Goal: Answer question/provide support: Share knowledge or assist other users

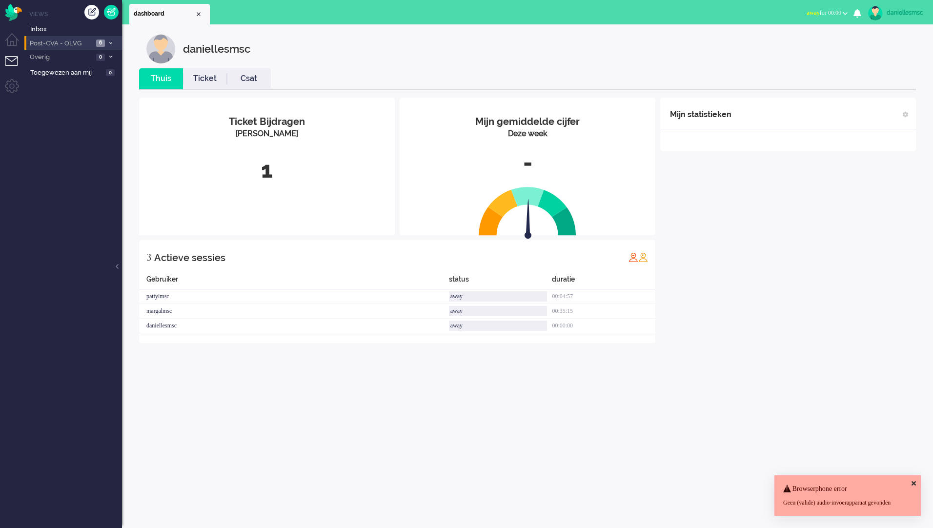
click at [77, 38] on li "Post-CVA - OLVG 6" at bounding box center [73, 43] width 98 height 14
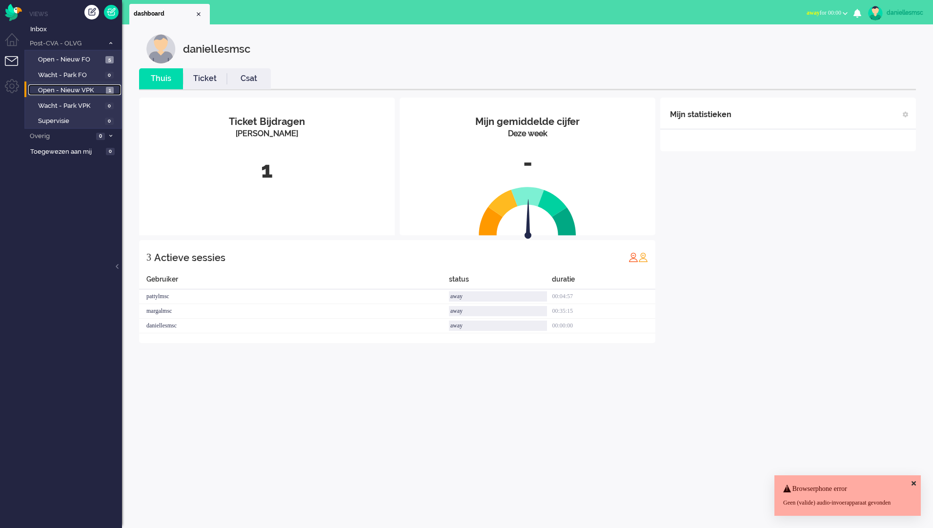
click at [88, 94] on span "Open - Nieuw VPK" at bounding box center [70, 90] width 65 height 9
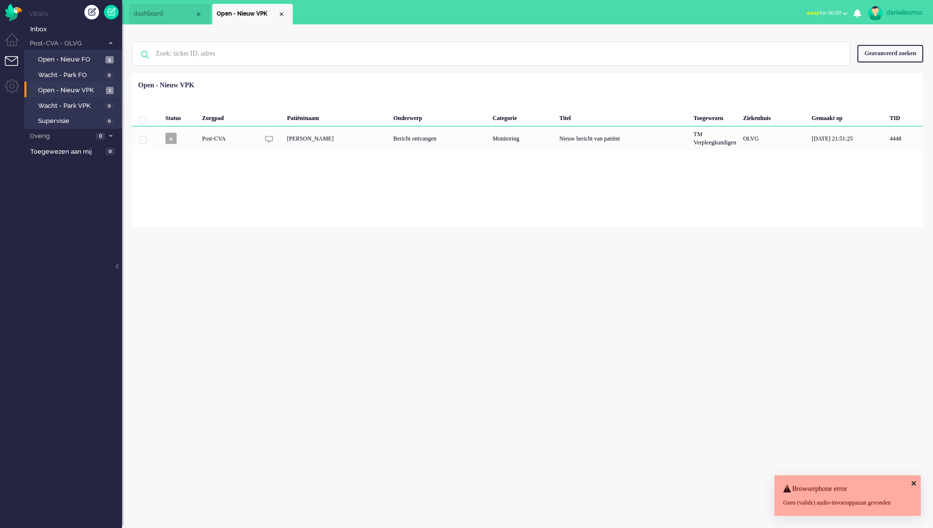
click at [914, 480] on icon at bounding box center [914, 483] width 4 height 6
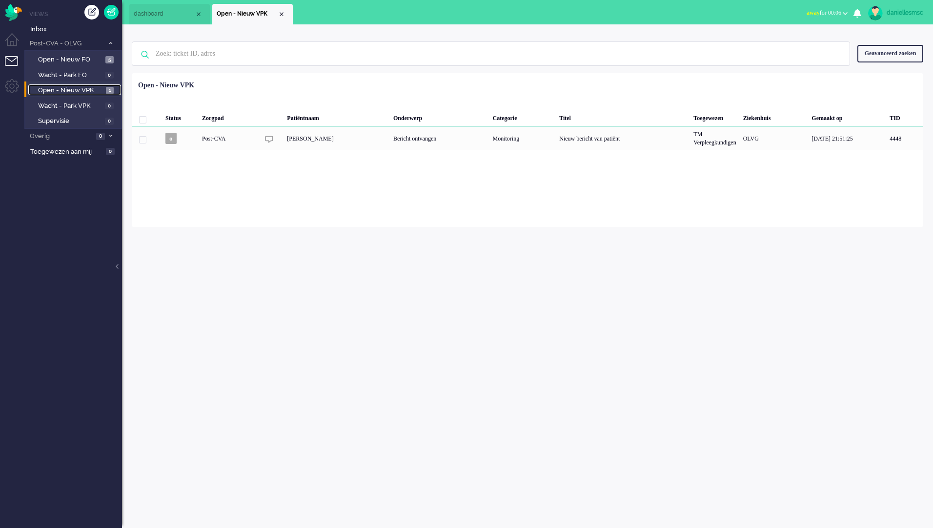
click at [81, 91] on span "Open - Nieuw VPK" at bounding box center [70, 90] width 65 height 9
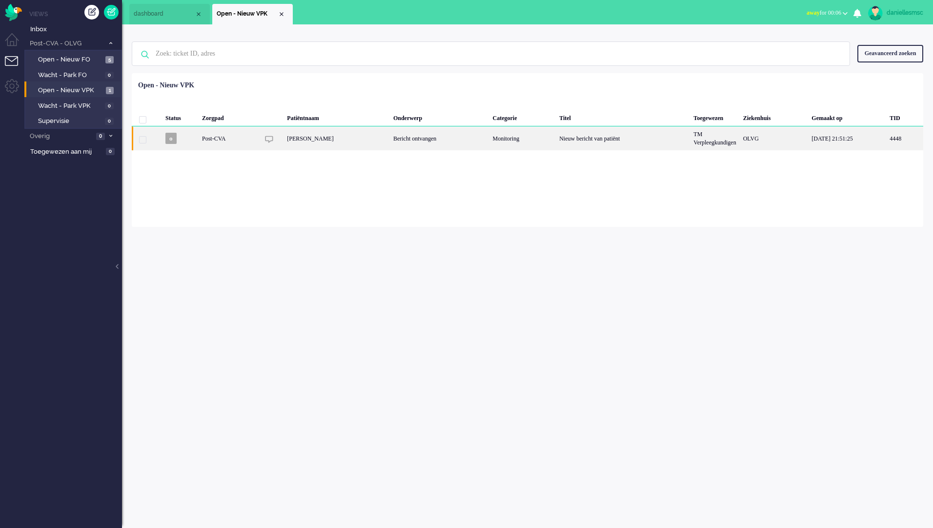
click at [327, 145] on div "[PERSON_NAME]" at bounding box center [337, 138] width 106 height 24
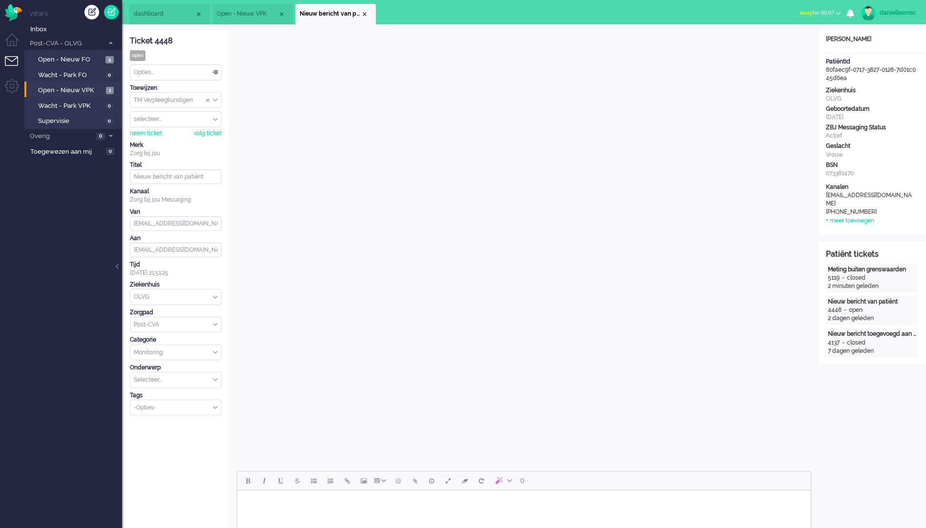
click at [255, 14] on span "Open - Nieuw VPK" at bounding box center [247, 14] width 61 height 8
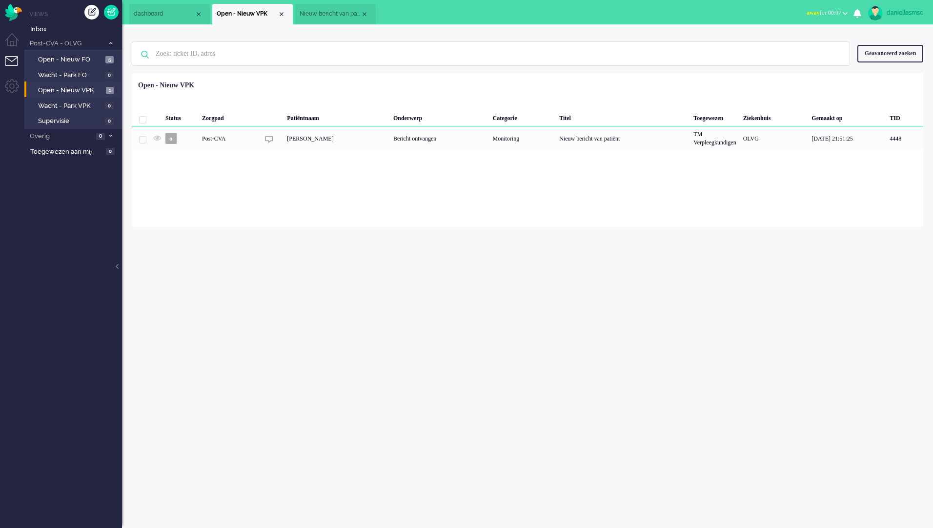
click at [322, 17] on span "Nieuw bericht van patiënt" at bounding box center [330, 14] width 61 height 8
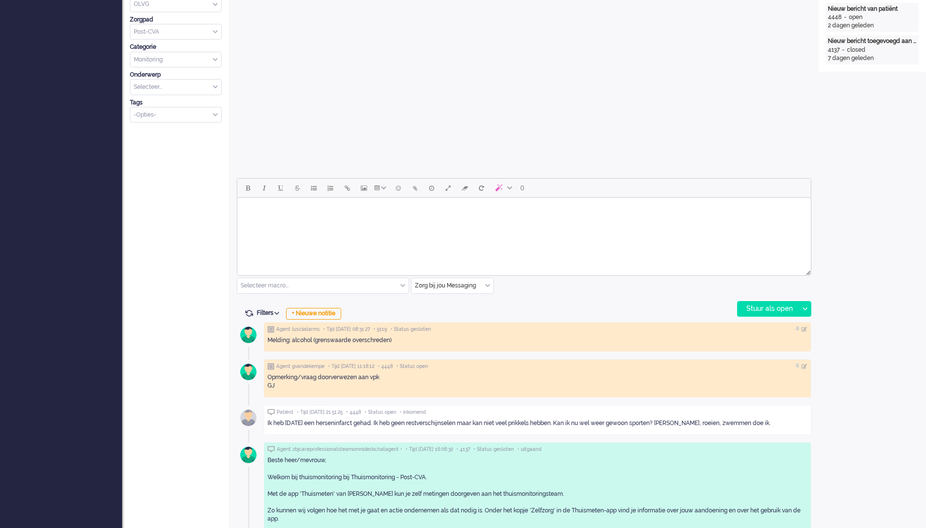
scroll to position [342, 0]
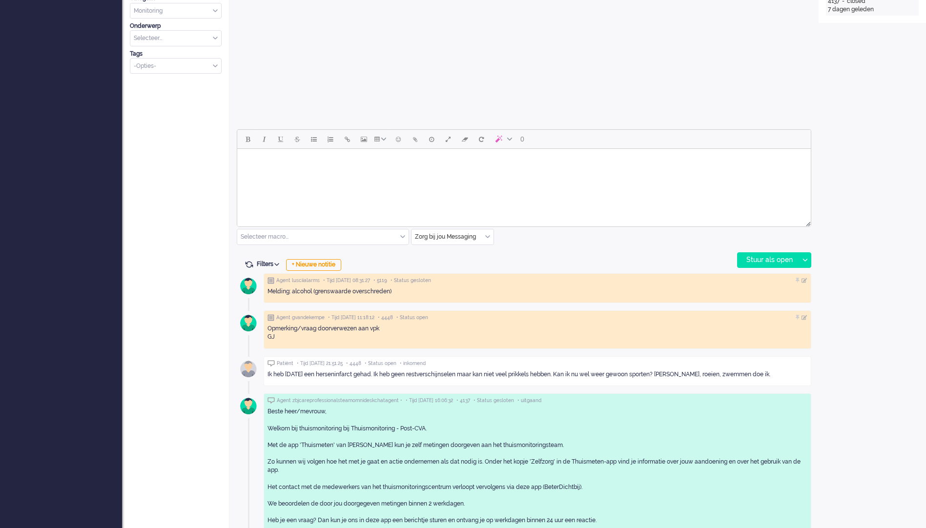
click at [685, 377] on div "Ik heb [DATE] een herseninfarct gehad. Ik heb geen restverschijnselen maar kan …" at bounding box center [537, 374] width 540 height 8
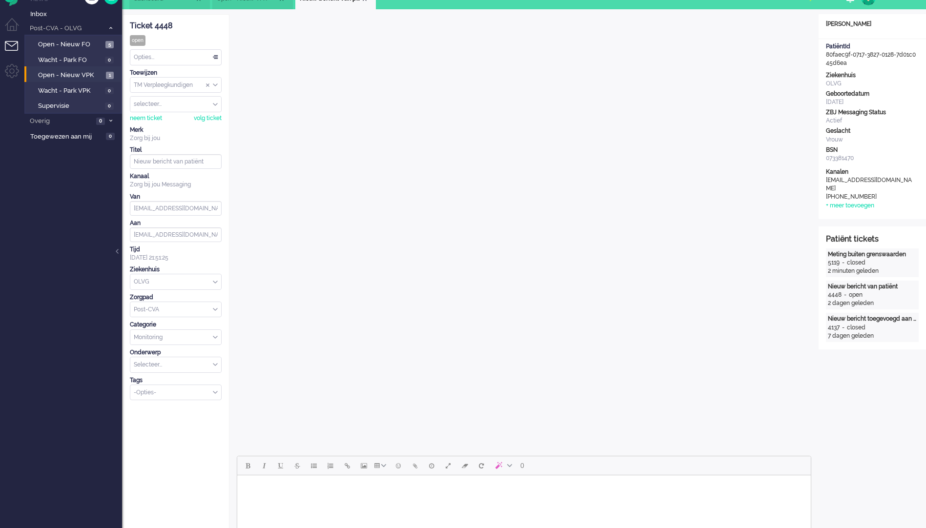
scroll to position [0, 0]
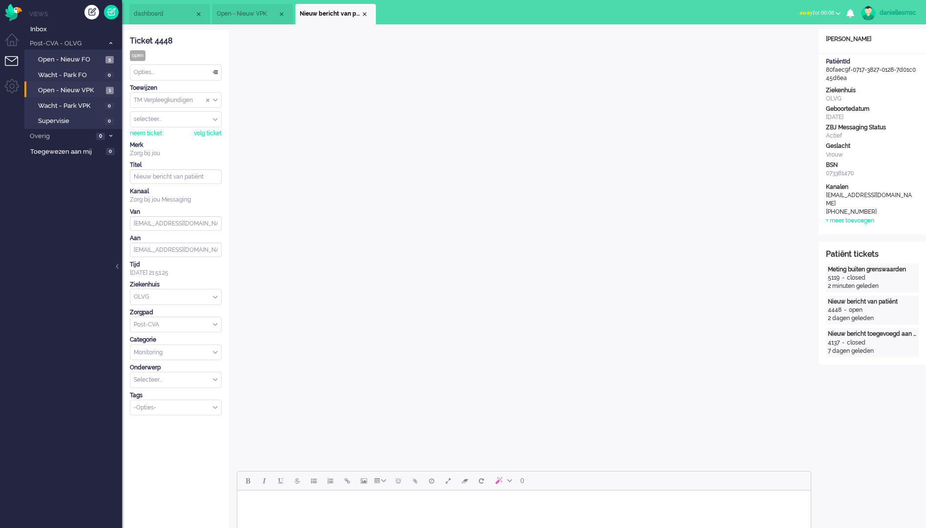
click at [184, 101] on input "Assign Group" at bounding box center [175, 100] width 91 height 15
click at [175, 126] on span "TM Verpleegkundigen" at bounding box center [164, 129] width 59 height 8
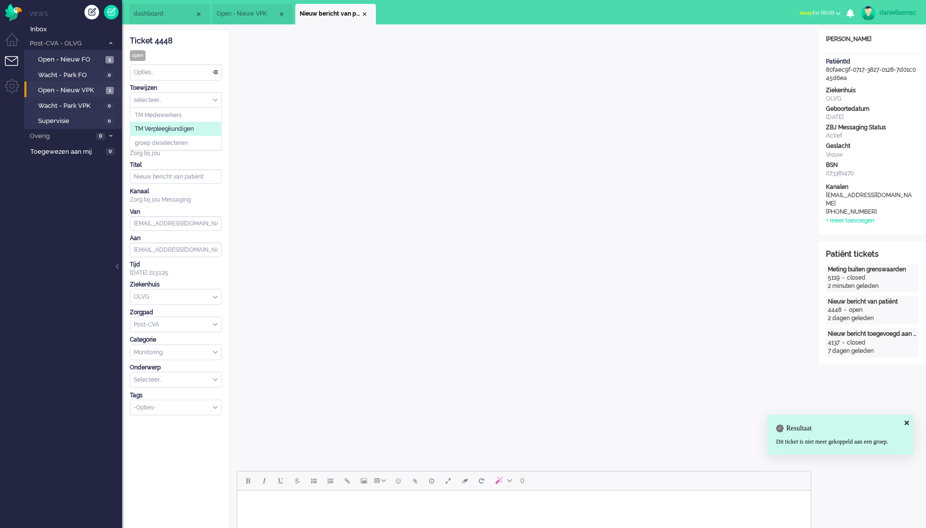
click at [182, 128] on span "TM Verpleegkundigen" at bounding box center [164, 129] width 59 height 8
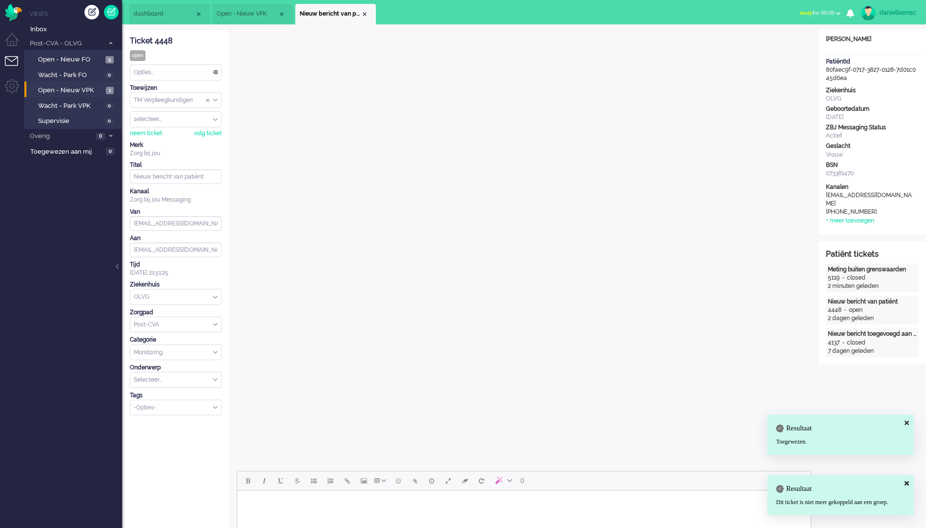
click at [159, 123] on input "Assign User" at bounding box center [175, 119] width 91 height 15
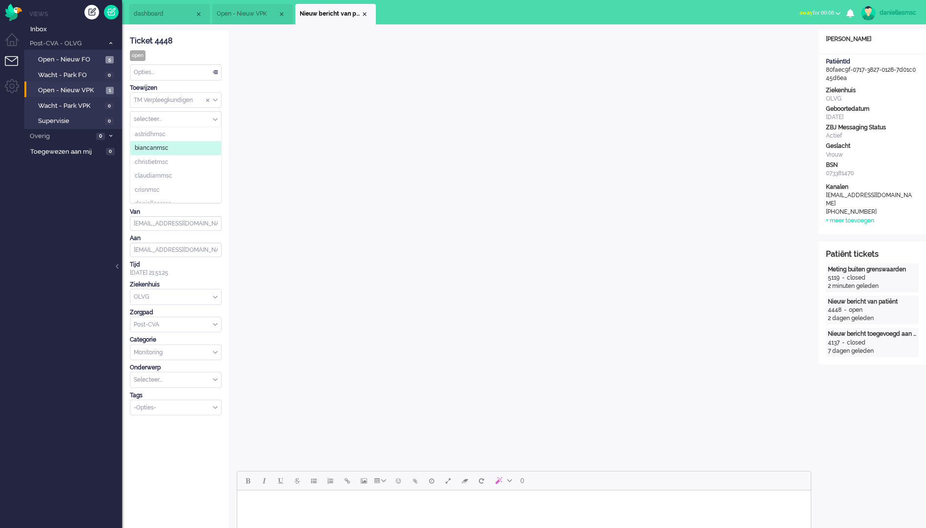
click at [177, 117] on input "Assign User" at bounding box center [175, 119] width 91 height 15
click at [215, 118] on span "Assign User" at bounding box center [215, 119] width 5 height 7
click at [154, 133] on div "neem ticket" at bounding box center [146, 133] width 32 height 8
click at [75, 153] on span "Toegewezen aan mij" at bounding box center [67, 151] width 74 height 9
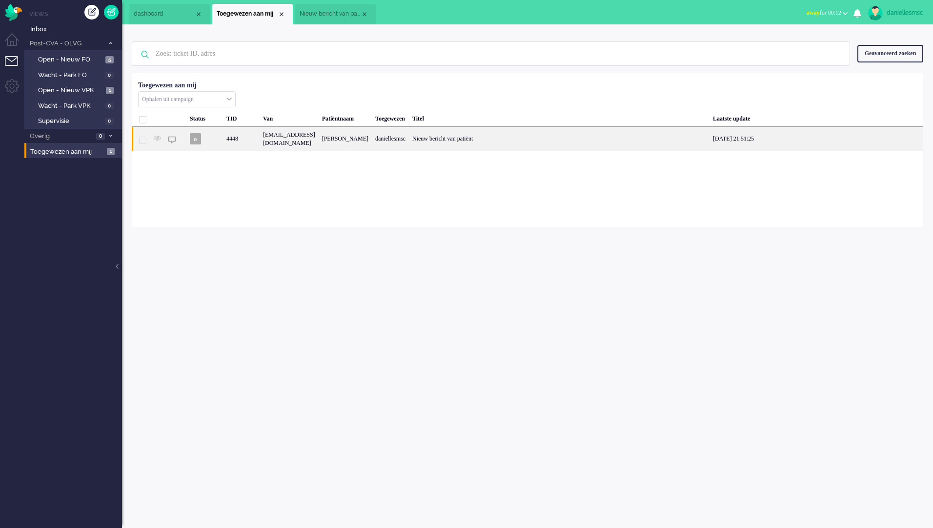
click at [495, 141] on div "Nieuw bericht van patiënt" at bounding box center [559, 139] width 301 height 24
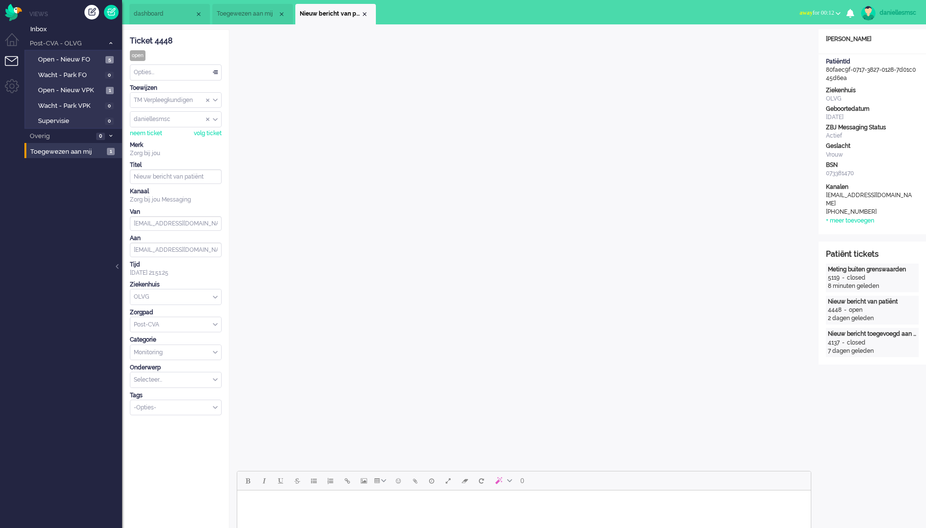
click at [257, 15] on span "Toegewezen aan mij" at bounding box center [247, 14] width 61 height 8
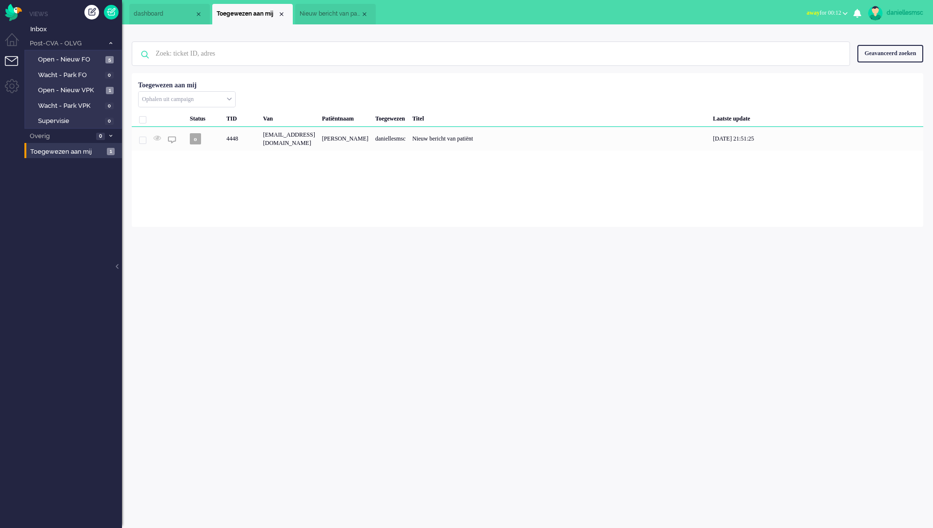
click at [325, 15] on span "Nieuw bericht van patiënt" at bounding box center [330, 14] width 61 height 8
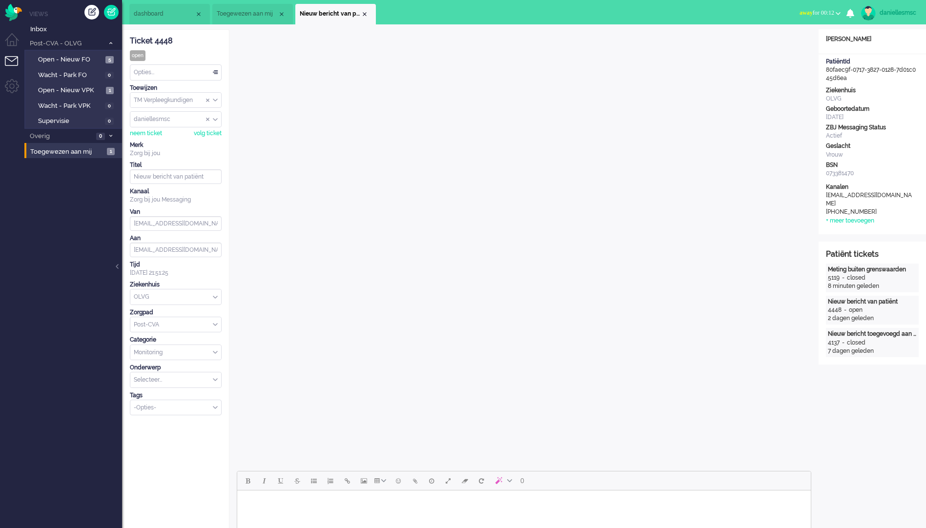
click at [165, 7] on li "dashboard" at bounding box center [169, 14] width 81 height 21
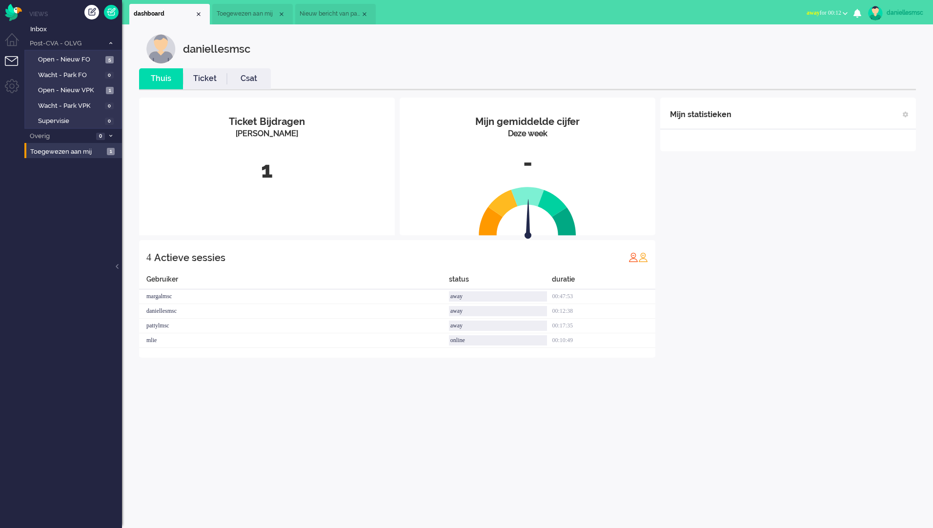
click at [835, 13] on span "away for 00:12" at bounding box center [824, 12] width 35 height 7
click at [805, 44] on label "Online" at bounding box center [807, 44] width 77 height 8
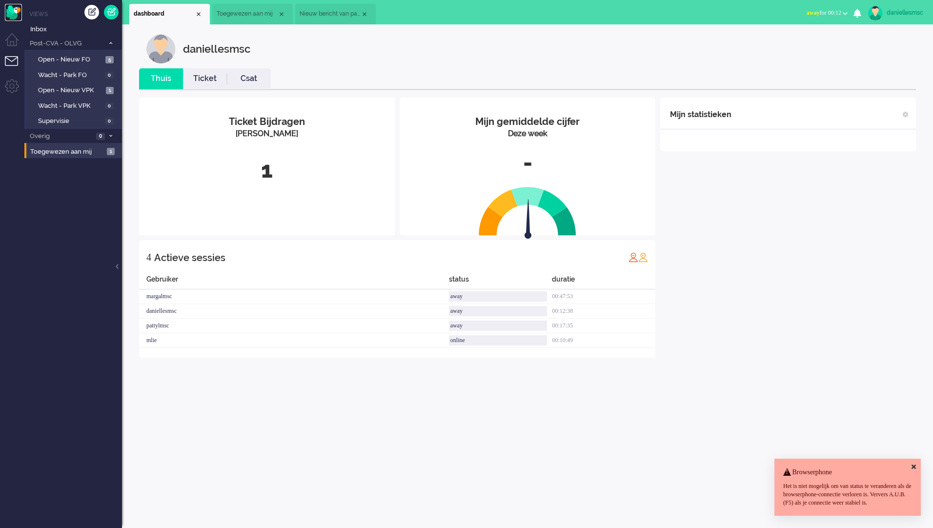
click at [12, 9] on img "Omnidesk" at bounding box center [13, 12] width 17 height 17
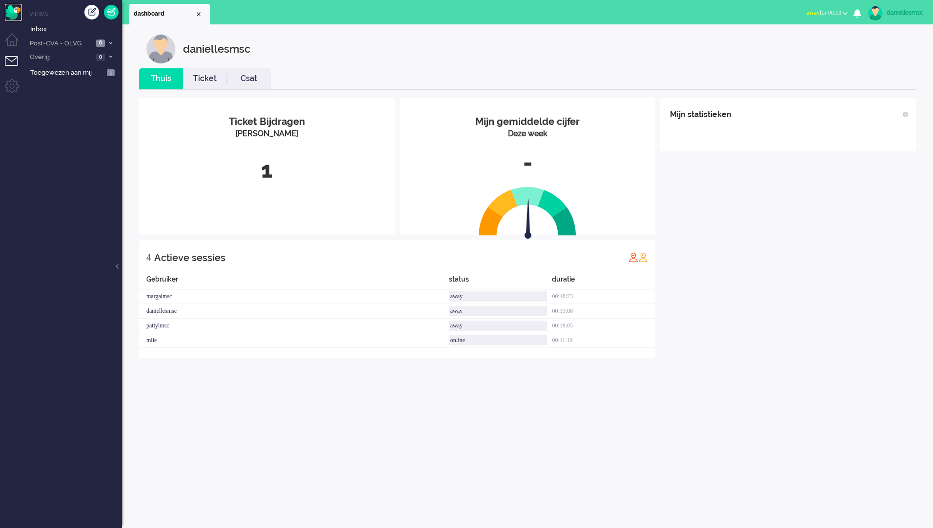
click at [13, 14] on img "Omnidesk" at bounding box center [13, 12] width 17 height 17
click at [823, 4] on li "Away Online Outbound pending away for 00:13 Away Online Outbound pending" at bounding box center [827, 13] width 53 height 21
click at [848, 12] on button "away for 00:13" at bounding box center [827, 13] width 53 height 14
click at [789, 43] on label "Online" at bounding box center [807, 44] width 77 height 8
click at [63, 43] on span "Post-CVA - OLVG" at bounding box center [60, 43] width 65 height 9
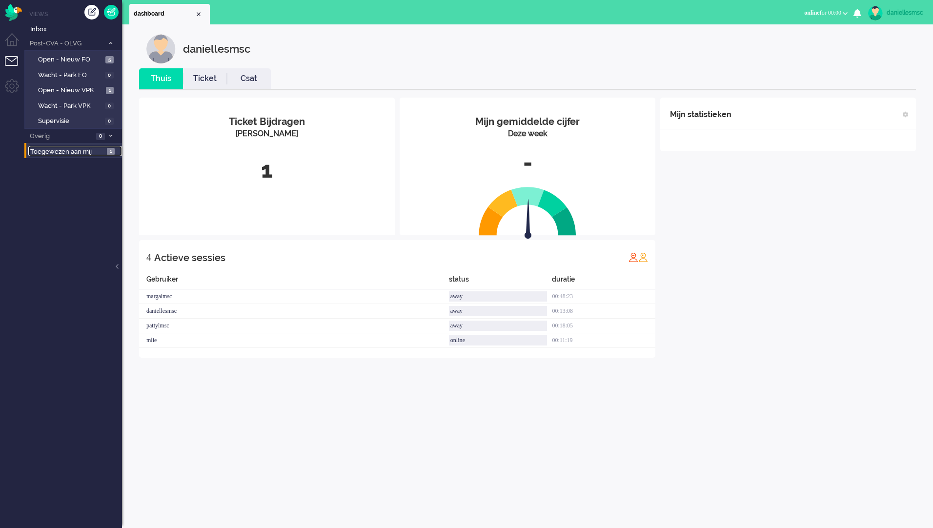
click at [89, 150] on span "Toegewezen aan mij" at bounding box center [67, 151] width 74 height 9
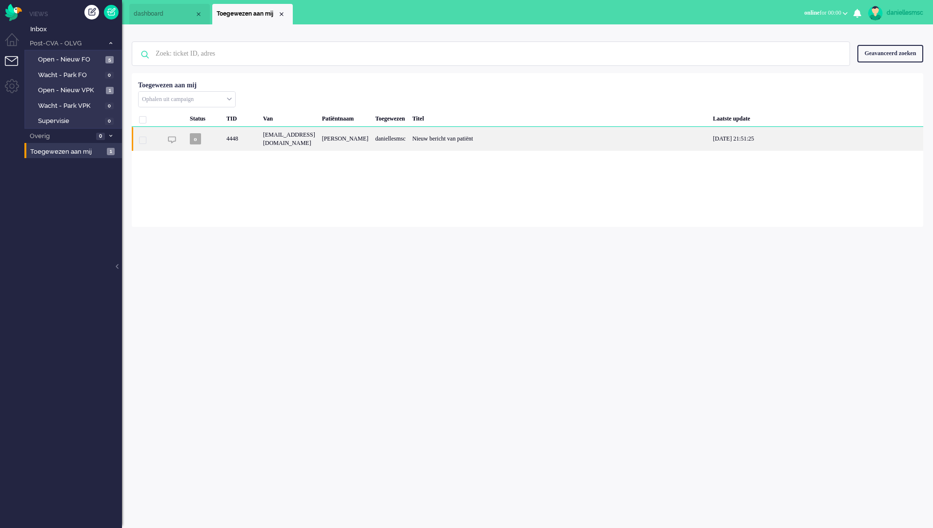
click at [372, 148] on div "[PERSON_NAME]" at bounding box center [345, 139] width 53 height 24
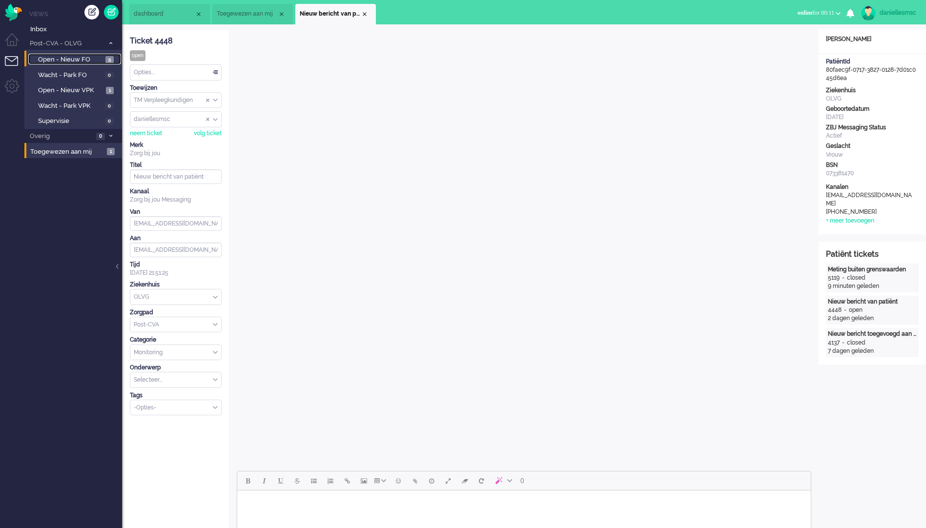
click at [81, 58] on span "Open - Nieuw FO" at bounding box center [70, 59] width 65 height 9
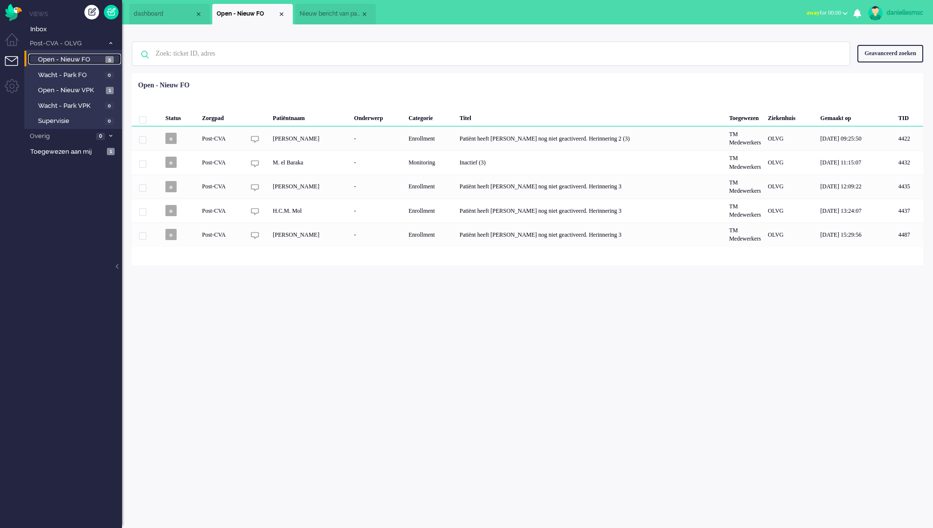
click at [315, 8] on li "Nieuw bericht van patiënt" at bounding box center [335, 14] width 81 height 21
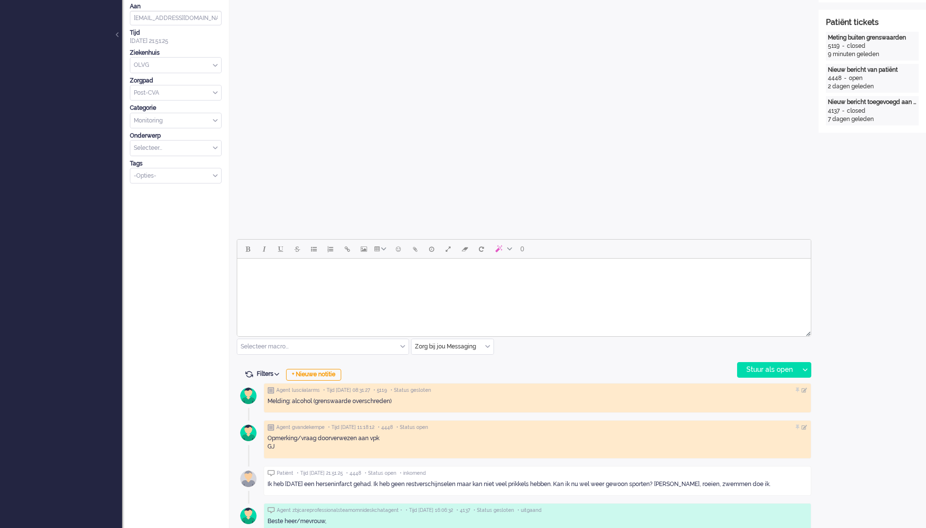
scroll to position [293, 0]
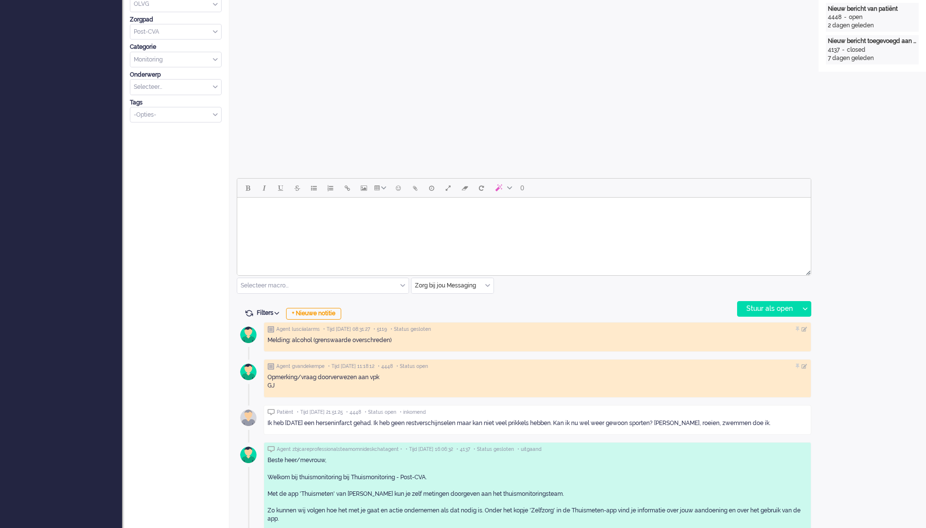
click at [373, 223] on html at bounding box center [524, 210] width 574 height 25
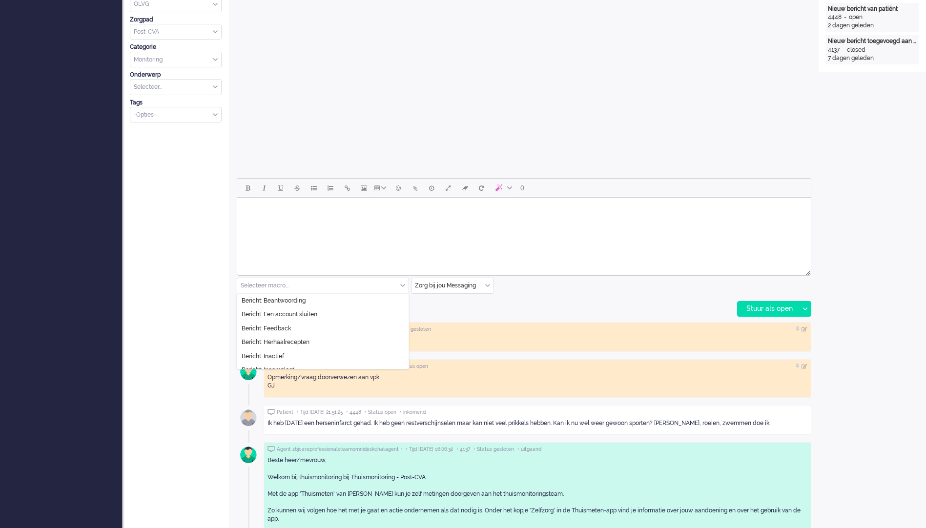
click at [372, 289] on input "text" at bounding box center [322, 285] width 171 height 15
click at [282, 301] on span "Bericht: Beantwoording" at bounding box center [274, 301] width 64 height 8
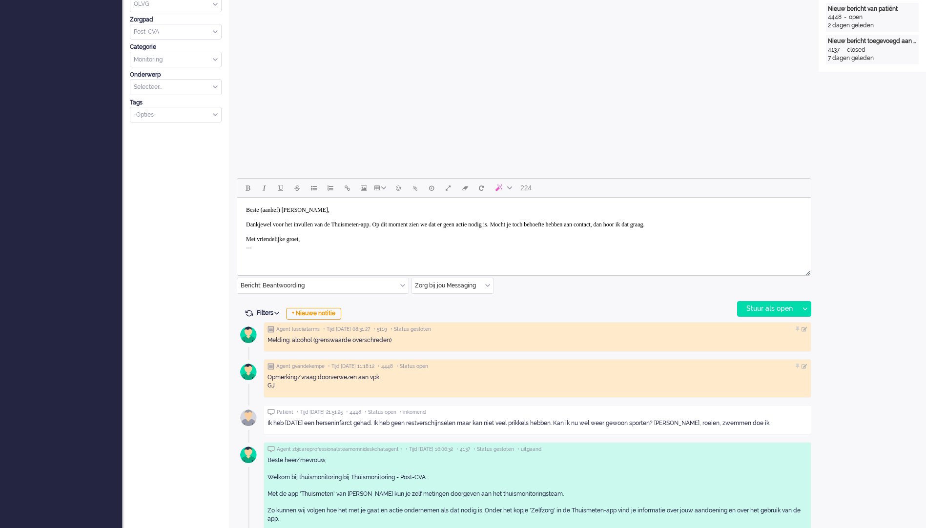
click at [363, 291] on input "text" at bounding box center [322, 285] width 171 height 15
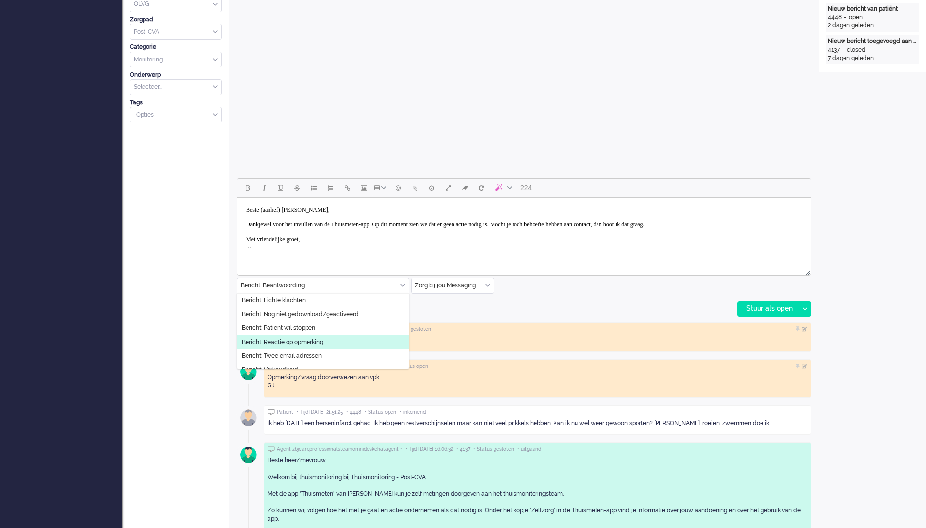
scroll to position [146, 0]
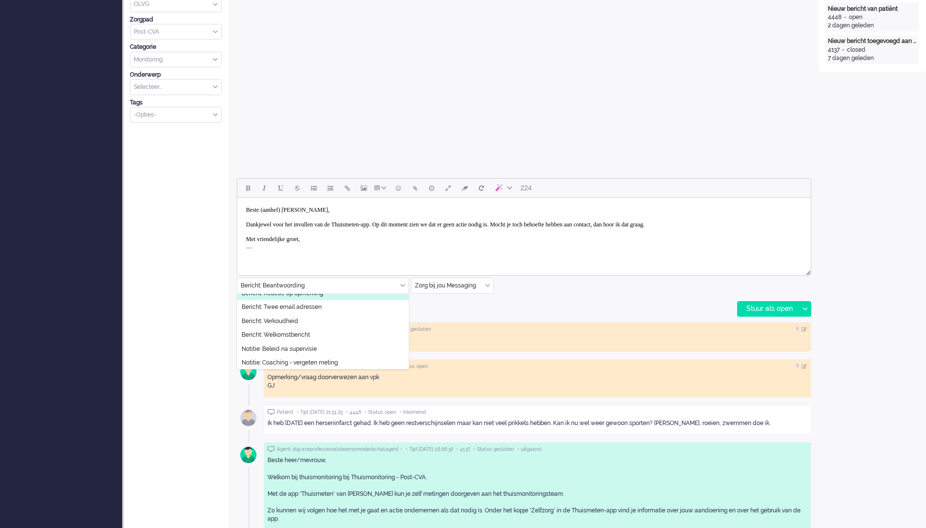
click at [326, 294] on li "Bericht: Reactie op opmerking" at bounding box center [322, 294] width 171 height 14
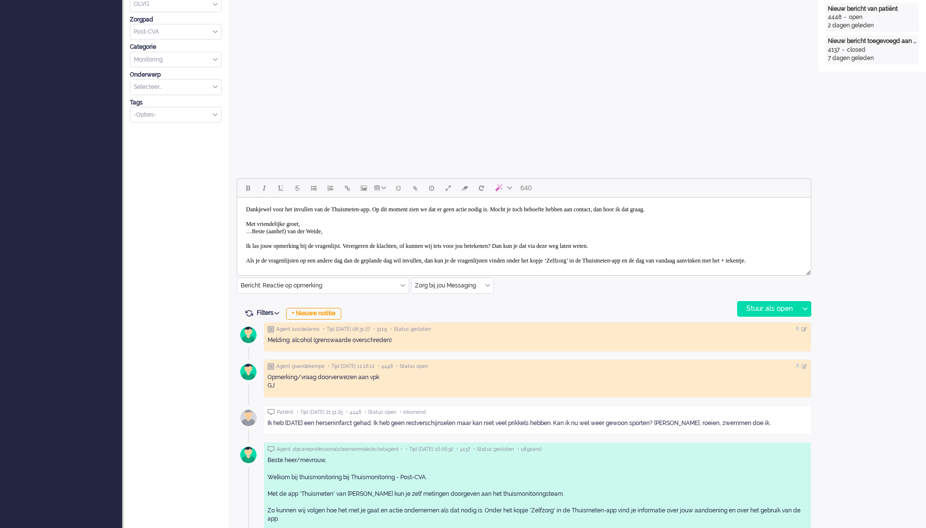
scroll to position [0, 0]
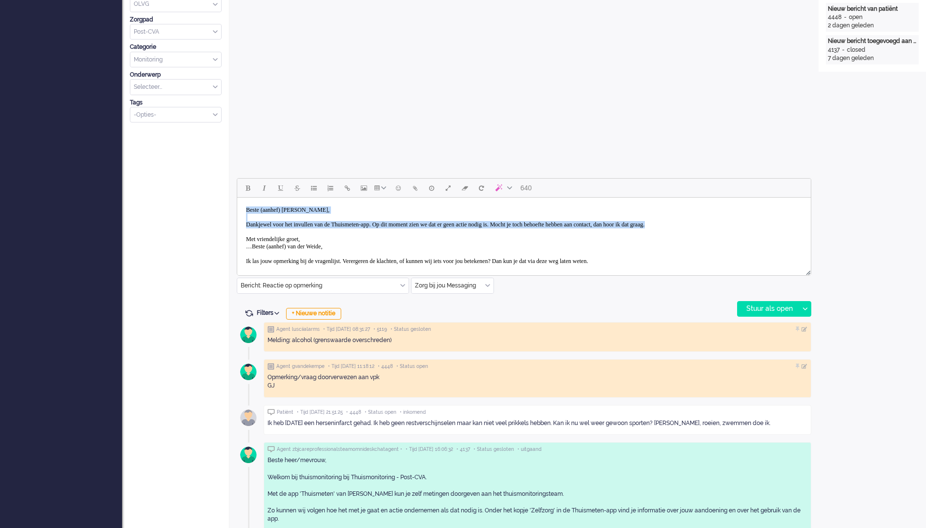
drag, startPoint x: 631, startPoint y: 218, endPoint x: 240, endPoint y: 209, distance: 390.6
click at [240, 209] on html "Beste (aanhef) [PERSON_NAME], Dankjewel voor het invullen van de Thuismeten-app…" at bounding box center [524, 254] width 574 height 113
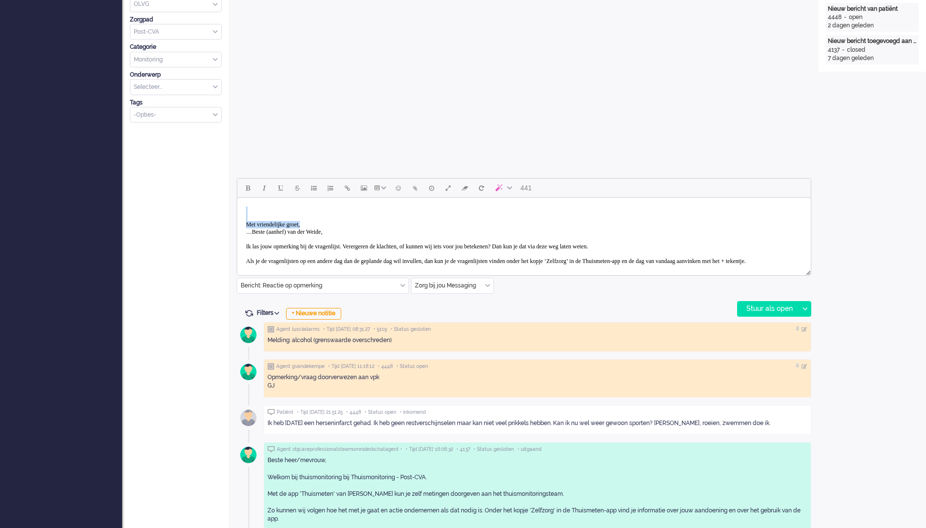
drag, startPoint x: 318, startPoint y: 225, endPoint x: 232, endPoint y: 200, distance: 89.8
click at [237, 200] on html "Met vriendelijke groet, …Beste (aanhef) van der Weide, Ik las jouw opmerking bi…" at bounding box center [524, 247] width 574 height 98
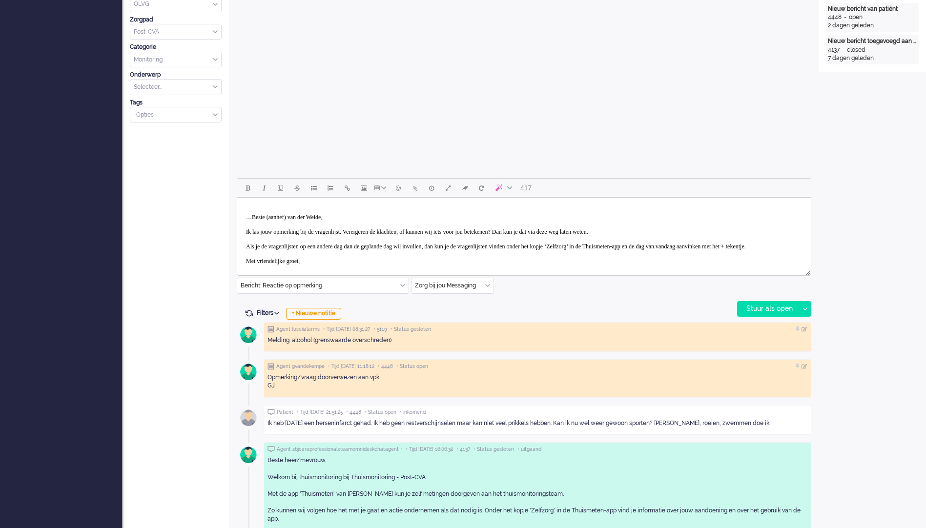
click at [252, 218] on body "…Beste (aanhef) van der Weide, Ik las jouw opmerking bij de vragenlijst. Vererg…" at bounding box center [524, 240] width 566 height 76
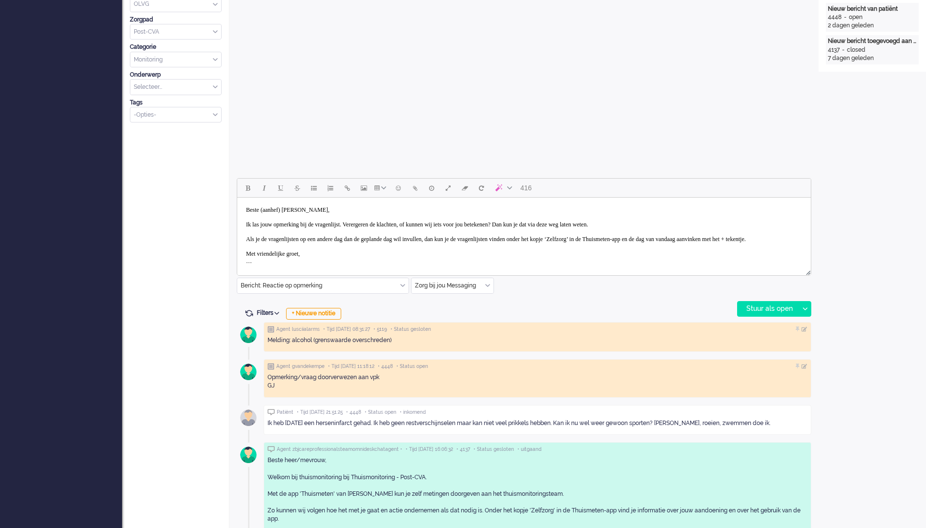
click at [290, 206] on body "Beste (aanhef) van der Weide, Ik las jouw opmerking bij de vragenlijst. Vererge…" at bounding box center [524, 236] width 566 height 68
click at [264, 211] on body "Beste van der Weide, Ik las jouw opmerking bij de vragenlijst. Verergeren de kl…" at bounding box center [524, 236] width 566 height 68
click at [367, 208] on body "Beste mevrouw [PERSON_NAME], Ik las jouw opmerking bij de vragenlijst. Vererger…" at bounding box center [524, 236] width 566 height 68
click at [361, 221] on body "Beste mevrouw [PERSON_NAME], Ik las jouw opmerking bij de vragenlijst. Vererger…" at bounding box center [524, 236] width 566 height 68
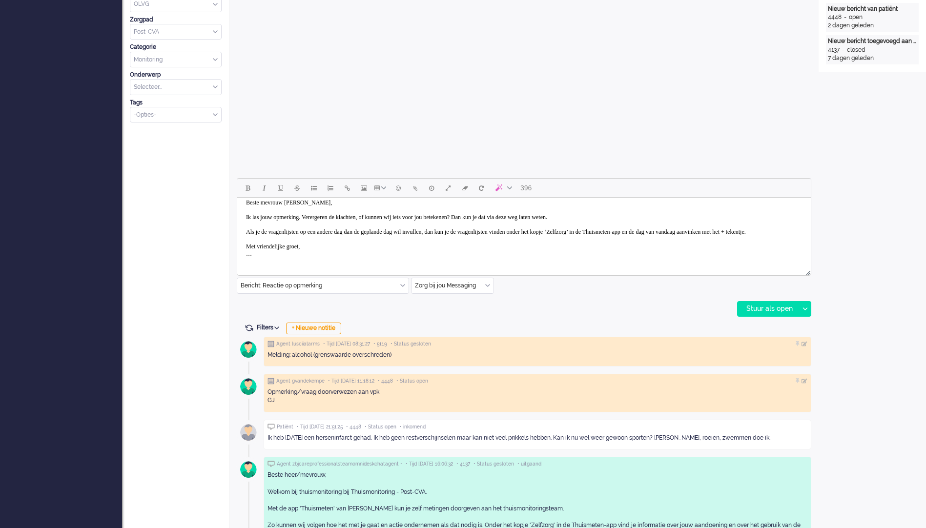
scroll to position [15, 0]
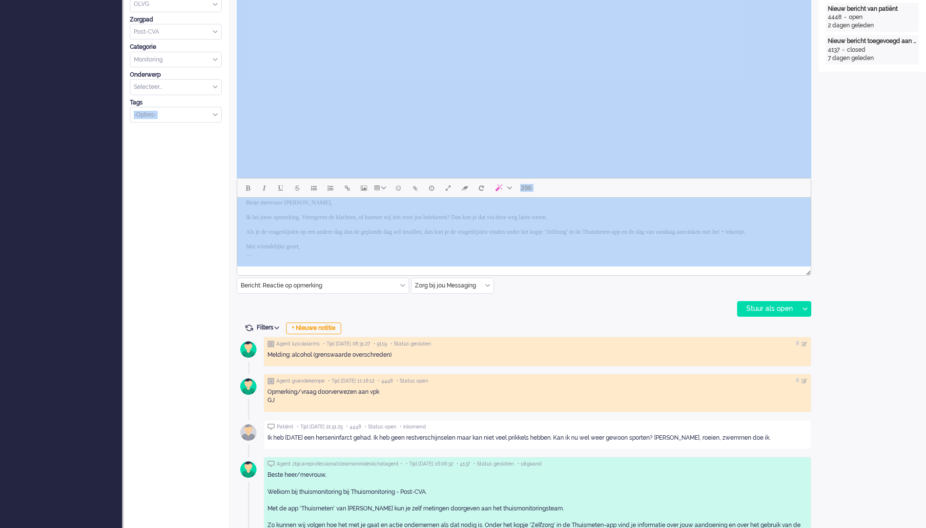
drag, startPoint x: 353, startPoint y: 269, endPoint x: 213, endPoint y: 201, distance: 156.3
click at [213, 201] on div "ticket info editor timeline Ticket 4448 open Kijkend Opties... Zet Status Open …" at bounding box center [524, 194] width 804 height 917
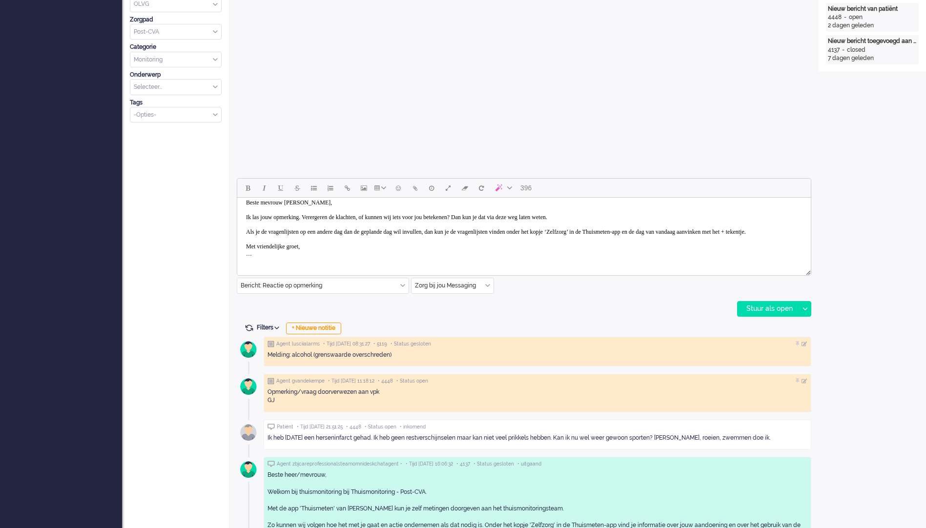
drag, startPoint x: 450, startPoint y: 399, endPoint x: 343, endPoint y: 236, distance: 195.0
click at [343, 236] on body "Beste mevrouw [PERSON_NAME], Ik las jouw opmerking. Verergeren de klachten, of …" at bounding box center [524, 228] width 566 height 68
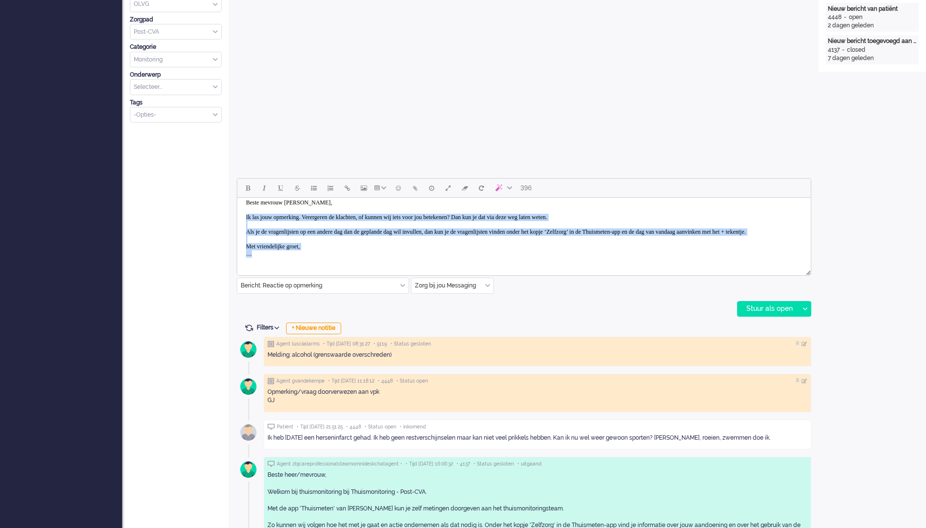
drag, startPoint x: 341, startPoint y: 251, endPoint x: 245, endPoint y: 213, distance: 103.7
click at [245, 213] on body "Beste mevrouw [PERSON_NAME], Ik las jouw opmerking. Verergeren de klachten, of …" at bounding box center [524, 228] width 566 height 68
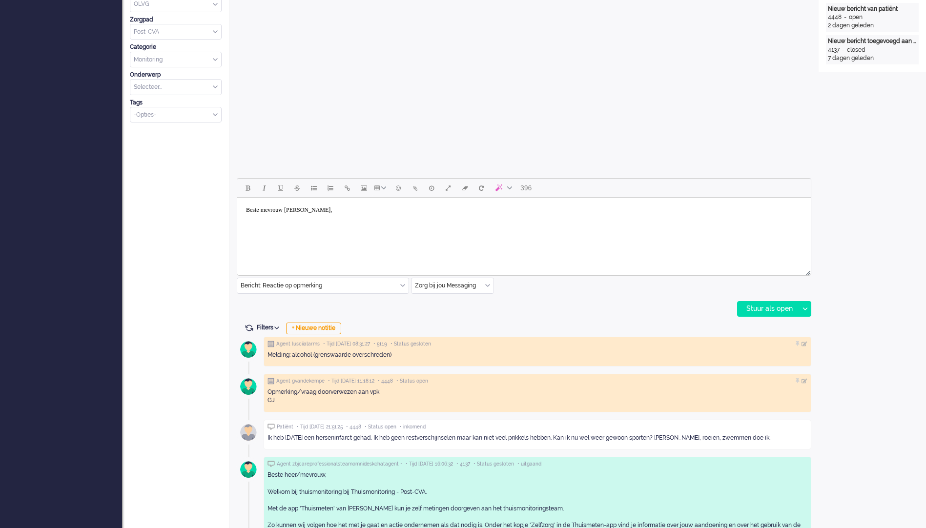
scroll to position [0, 0]
click at [446, 215] on body "Beste mevrouw [PERSON_NAME], Wat fijn dat u geen restverschijnselen merkt." at bounding box center [524, 218] width 566 height 32
click at [435, 229] on body "Beste mevrouw [PERSON_NAME], Wat fijn dat u geen restverschijnselen merkt." at bounding box center [524, 218] width 566 height 32
click at [409, 233] on body "Beste mevrouw [PERSON_NAME], Wat fijn dat u geen restverschijnselen merkt." at bounding box center [524, 218] width 566 height 32
click at [396, 230] on body "Beste mevrouw [PERSON_NAME], Wat fijn dat u geen restverschijnselen merkt." at bounding box center [524, 218] width 566 height 32
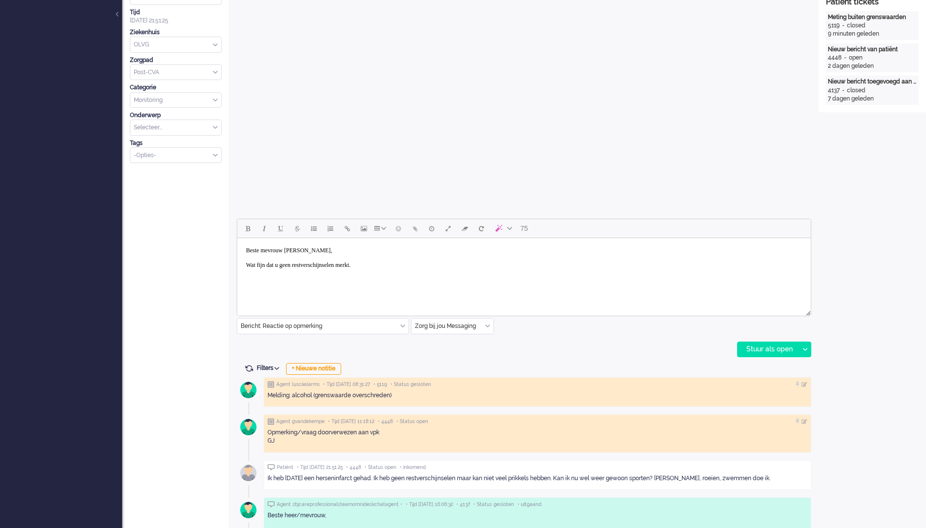
scroll to position [342, 0]
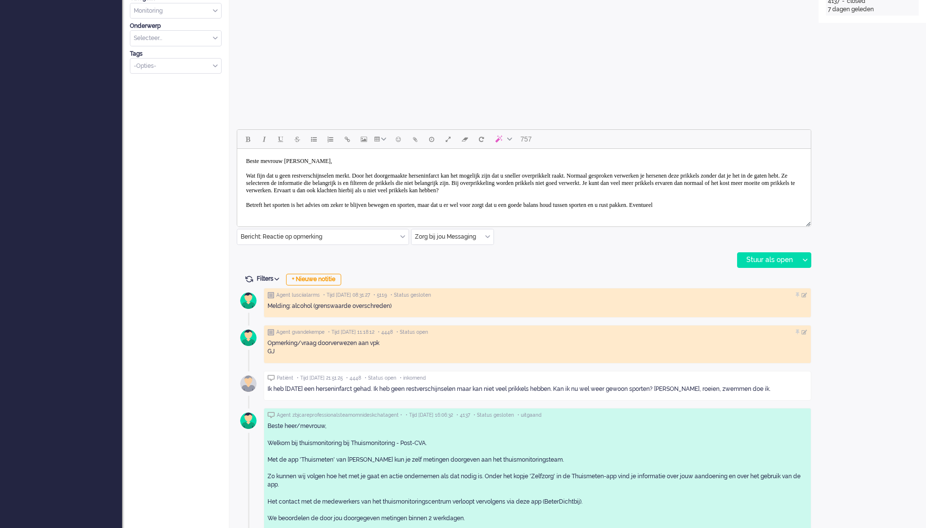
click at [786, 203] on body "Beste mevrouw [PERSON_NAME], Wat fijn dat u geen restverschijnselen merkt. Door…" at bounding box center [524, 183] width 566 height 61
click at [353, 212] on body "Beste mevrouw [PERSON_NAME], Wat fijn dat u geen restverschijnselen merkt. Door…" at bounding box center [524, 183] width 566 height 61
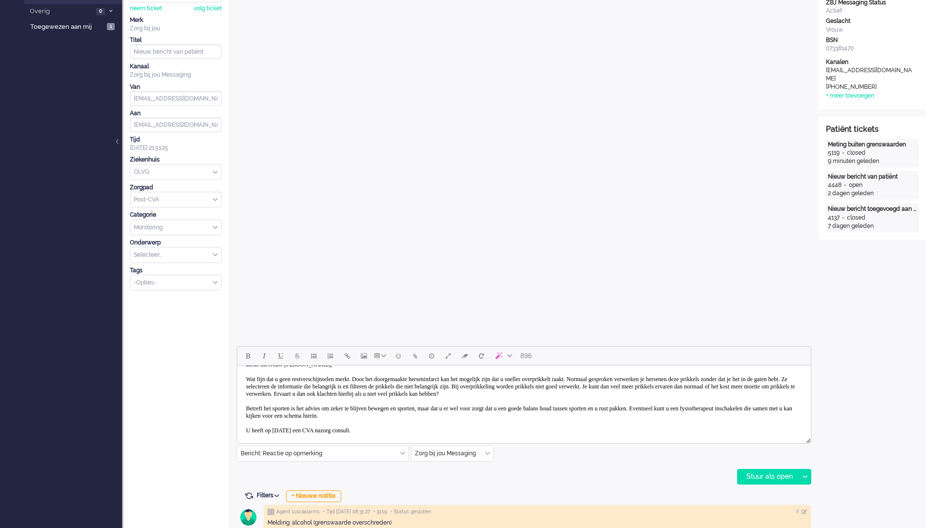
scroll to position [22, 0]
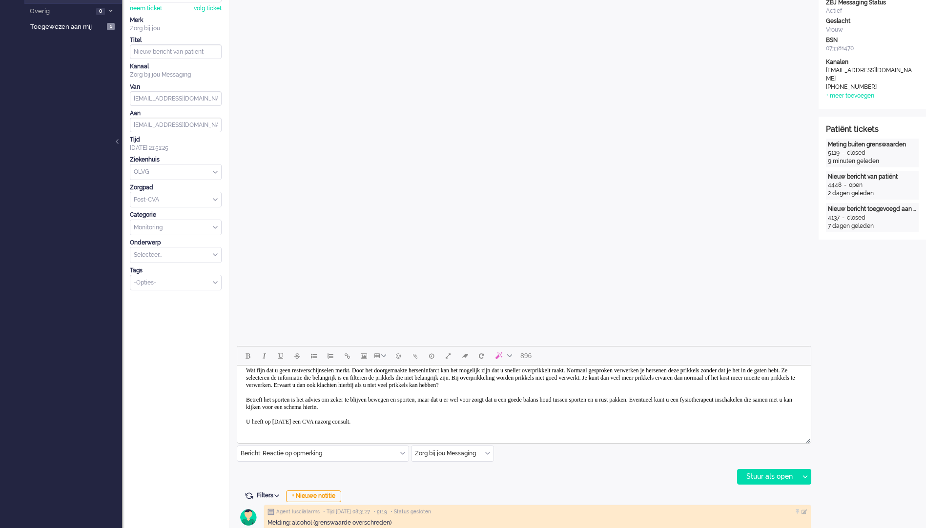
drag, startPoint x: 315, startPoint y: 430, endPoint x: 244, endPoint y: 424, distance: 71.1
click at [244, 424] on body "Beste mevrouw [PERSON_NAME], Wat fijn dat u geen restverschijnselen merkt. Door…" at bounding box center [524, 389] width 566 height 83
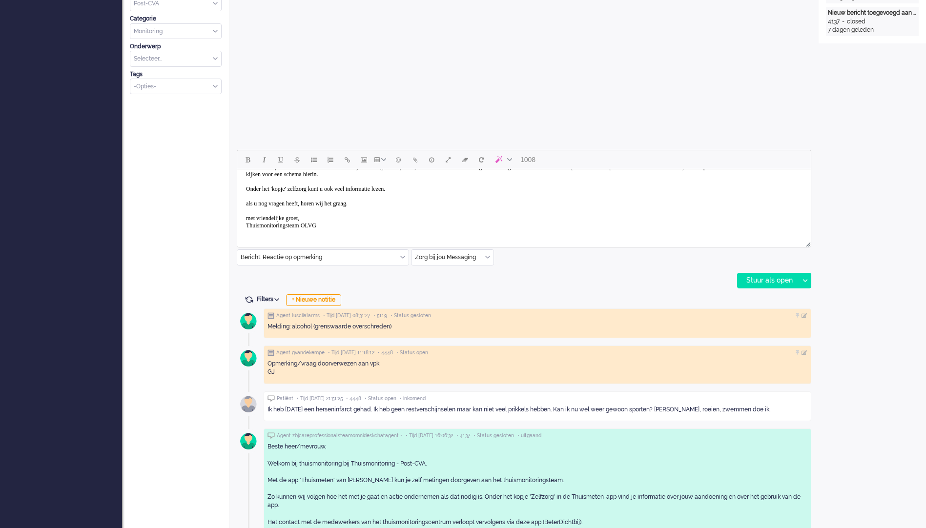
scroll to position [320, 0]
click at [354, 228] on body "Beste mevrouw [PERSON_NAME], Wat fijn dat u geen restverschijnselen merkt. Door…" at bounding box center [524, 176] width 566 height 120
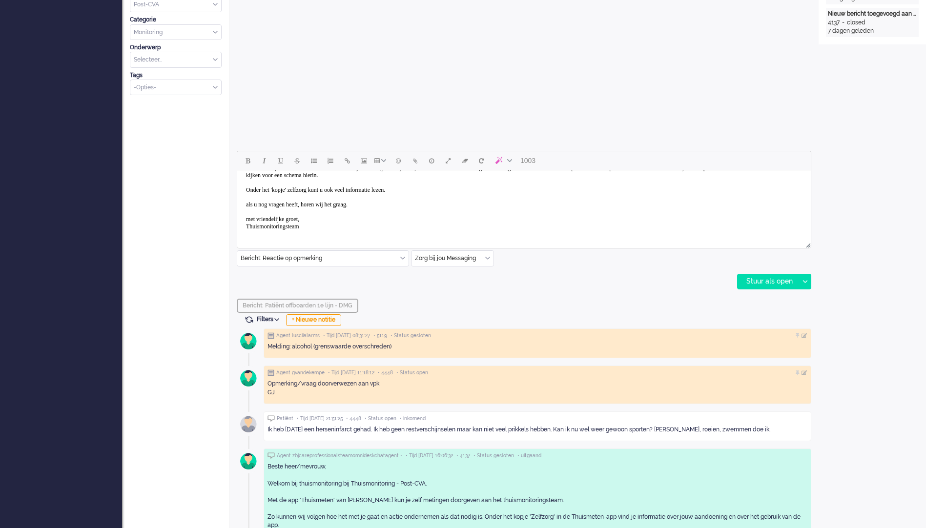
scroll to position [0, 0]
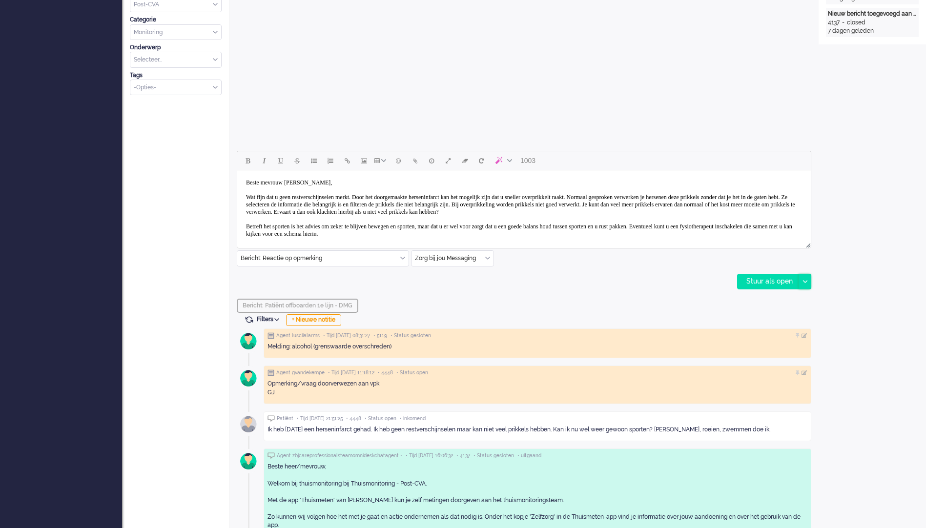
click at [809, 280] on div at bounding box center [805, 281] width 12 height 15
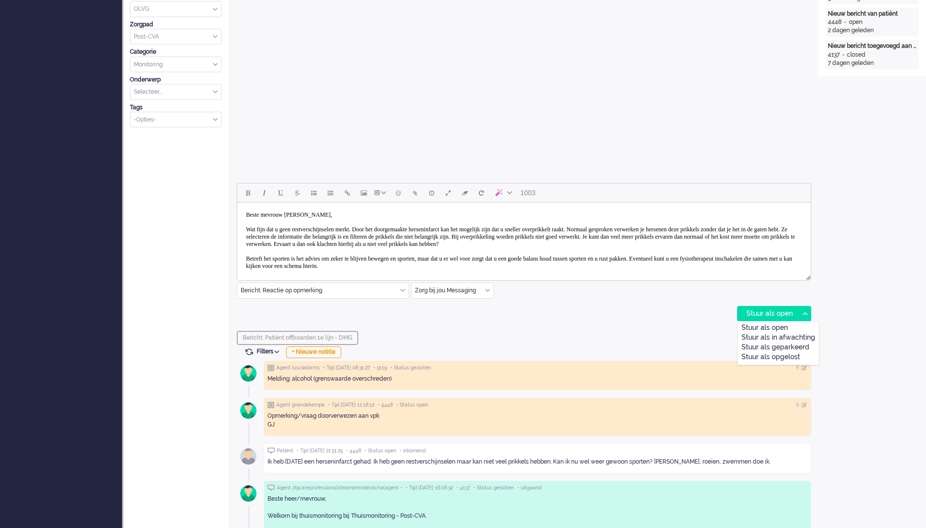
scroll to position [293, 0]
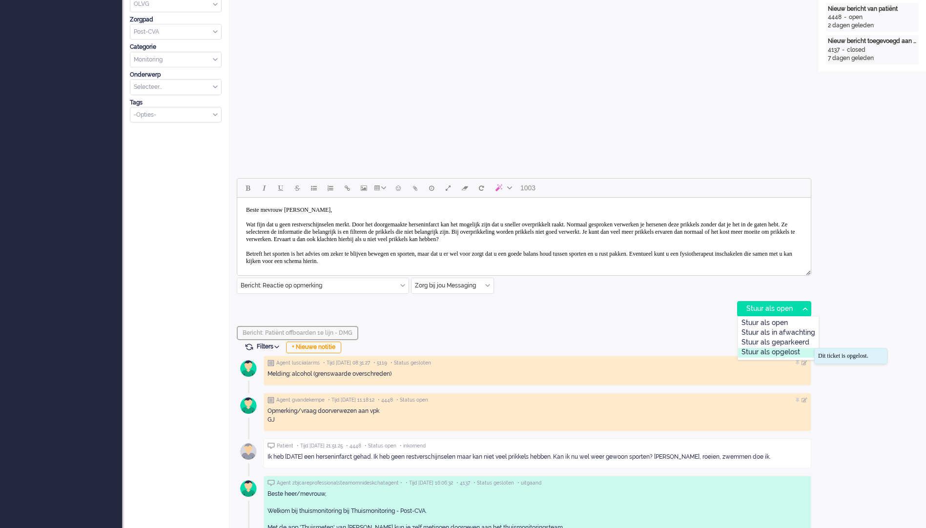
click at [785, 355] on div "Stuur als opgelost" at bounding box center [778, 353] width 81 height 10
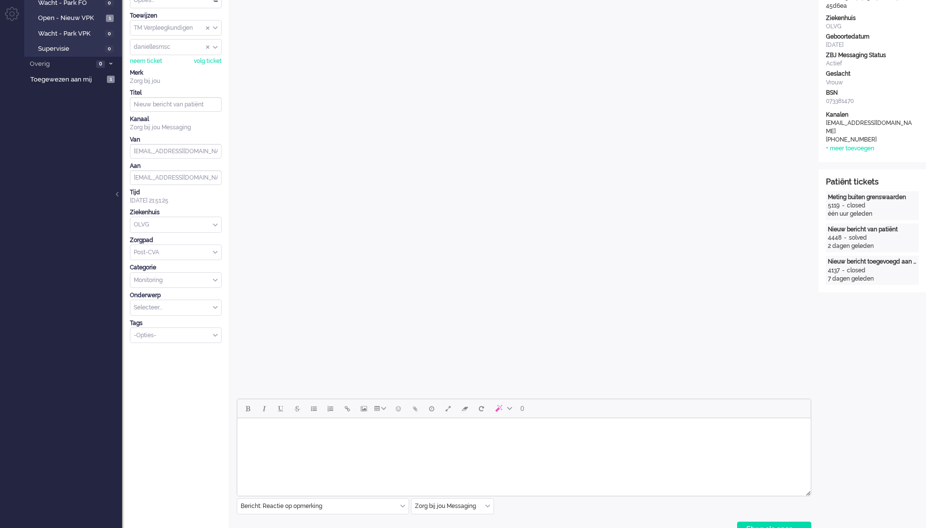
scroll to position [0, 0]
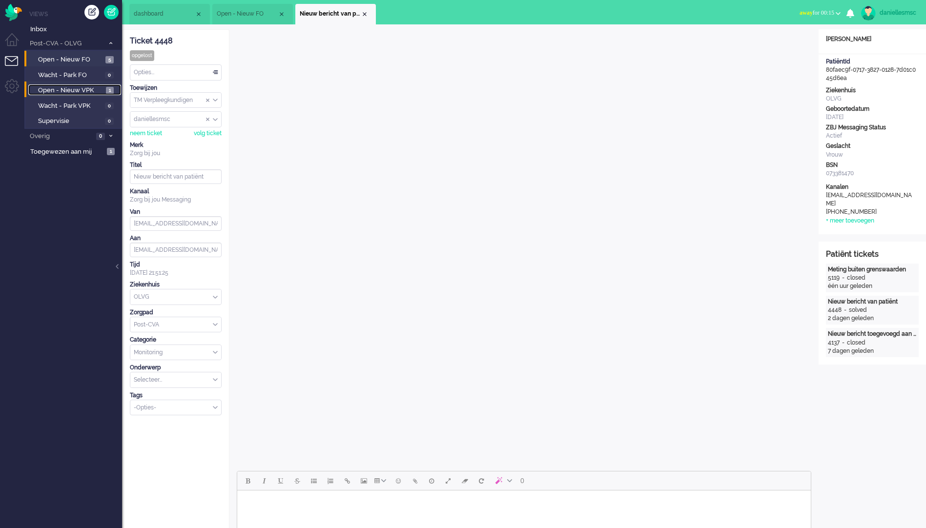
click at [82, 94] on span "Open - Nieuw VPK" at bounding box center [70, 90] width 65 height 9
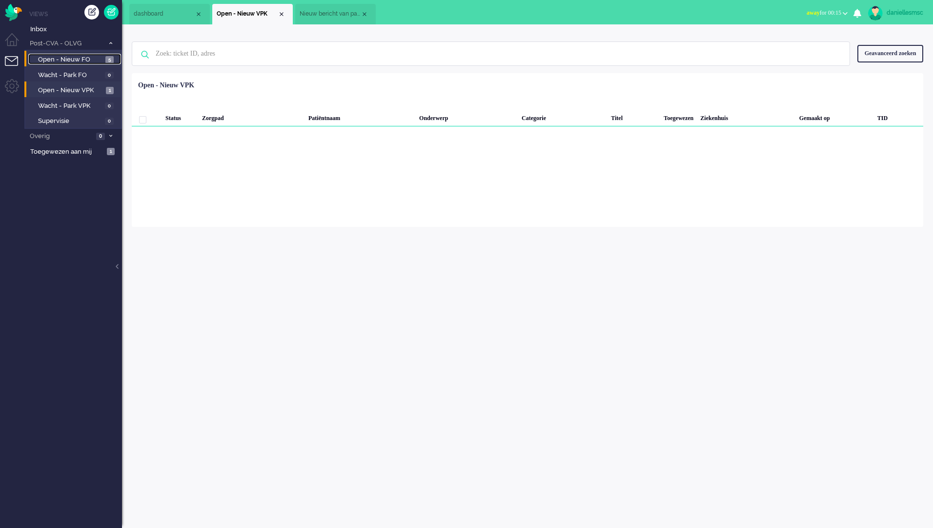
click at [92, 62] on span "Open - Nieuw FO" at bounding box center [70, 59] width 65 height 9
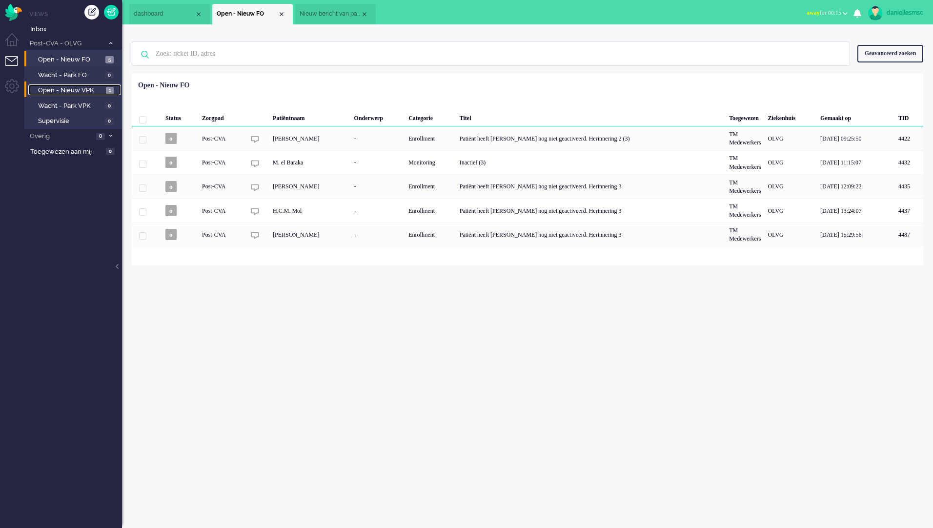
click at [99, 88] on span "Open - Nieuw VPK" at bounding box center [70, 90] width 65 height 9
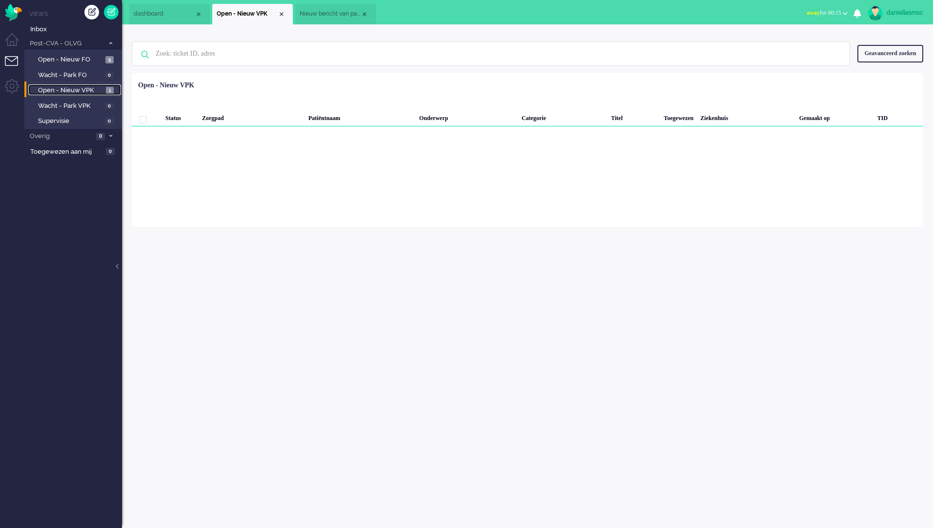
click at [112, 91] on span "1" at bounding box center [110, 90] width 8 height 7
click at [337, 17] on span "Nieuw bericht van patiënt" at bounding box center [330, 14] width 61 height 8
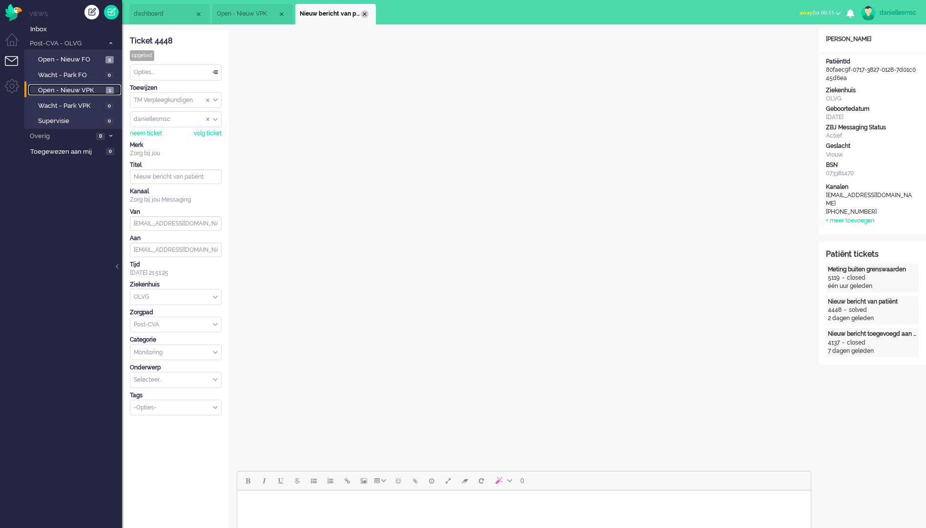
click at [365, 13] on div "Close tab" at bounding box center [365, 14] width 8 height 8
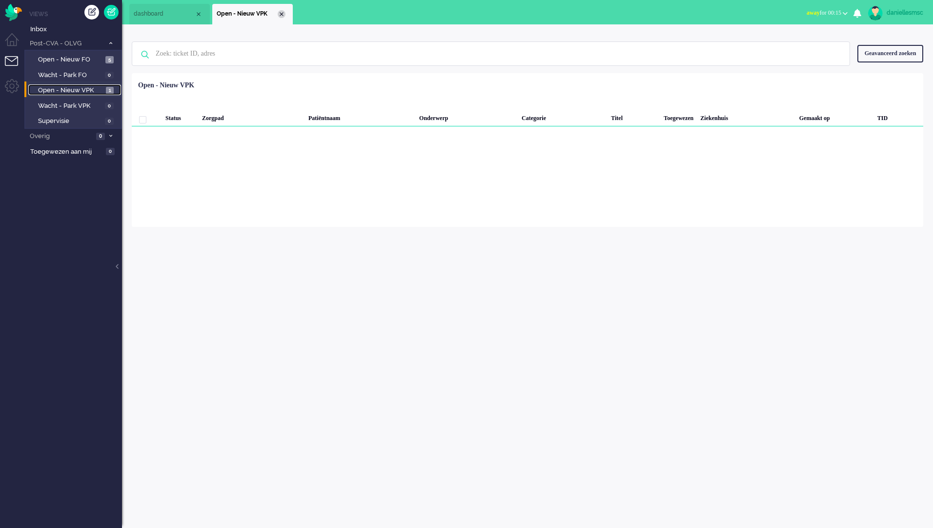
click at [283, 12] on div "Close tab" at bounding box center [282, 14] width 8 height 8
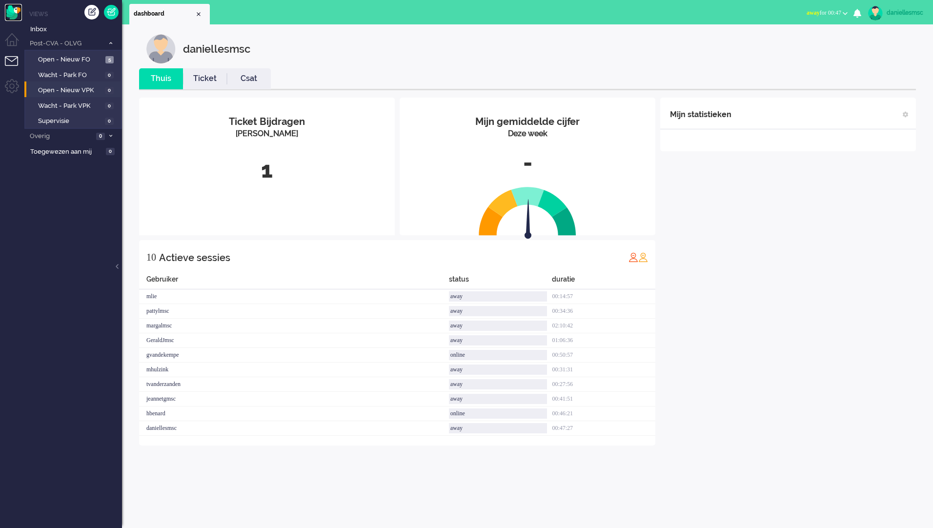
click at [7, 13] on img "Omnidesk" at bounding box center [13, 12] width 17 height 17
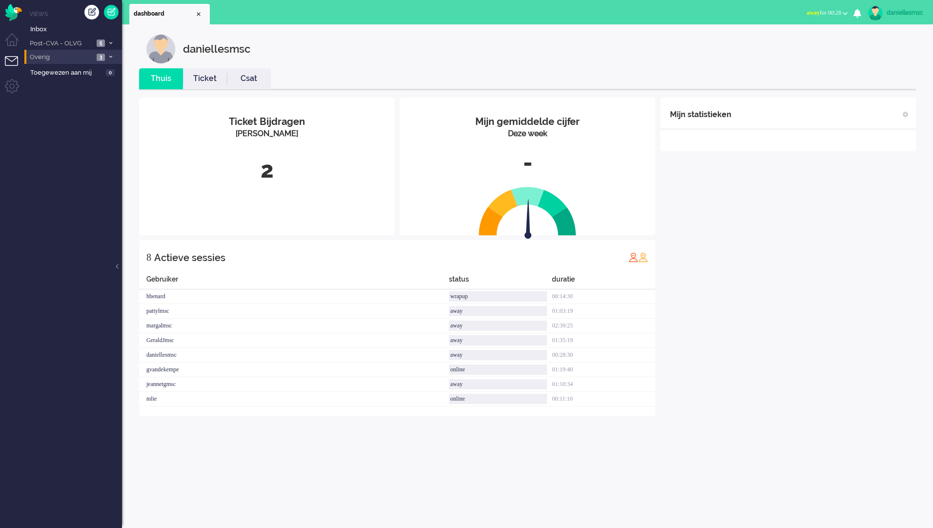
click at [64, 54] on span "Overig" at bounding box center [60, 57] width 65 height 9
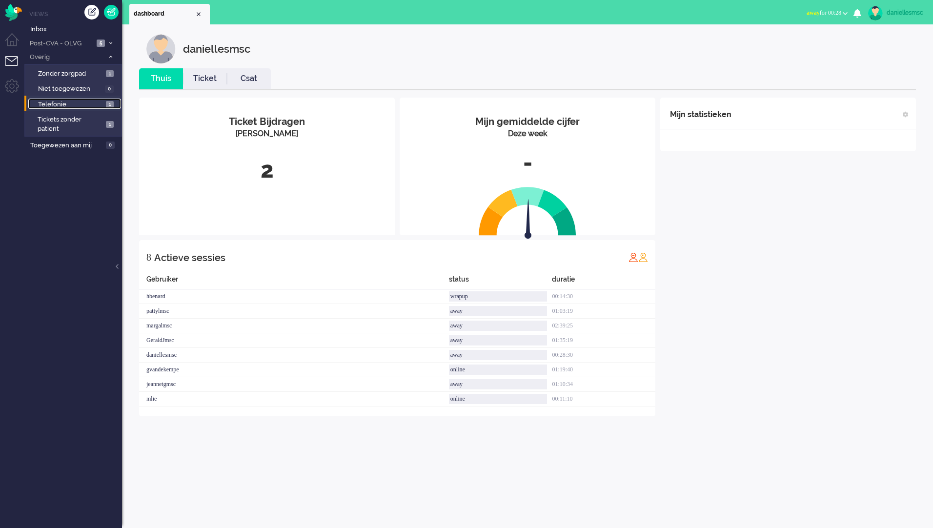
click at [68, 107] on span "Telefonie" at bounding box center [70, 104] width 65 height 9
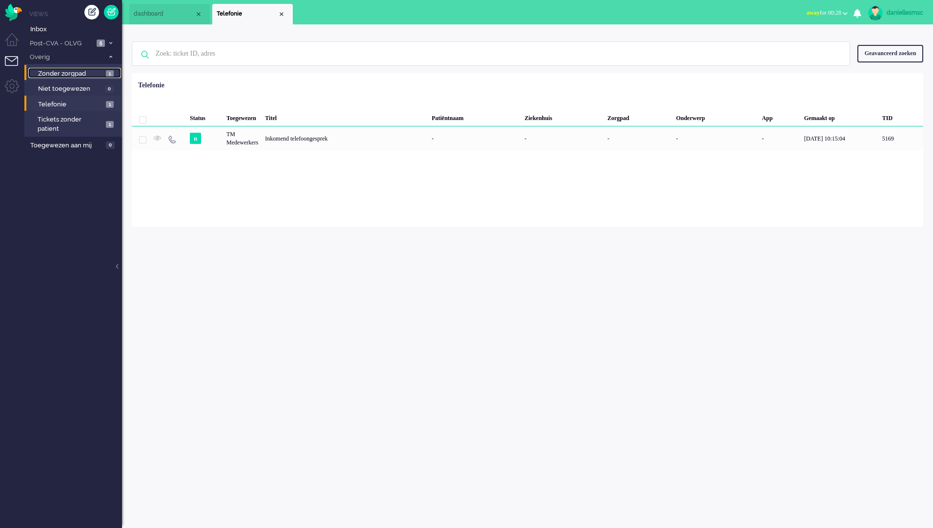
click at [82, 74] on span "Zonder zorgpad" at bounding box center [70, 73] width 65 height 9
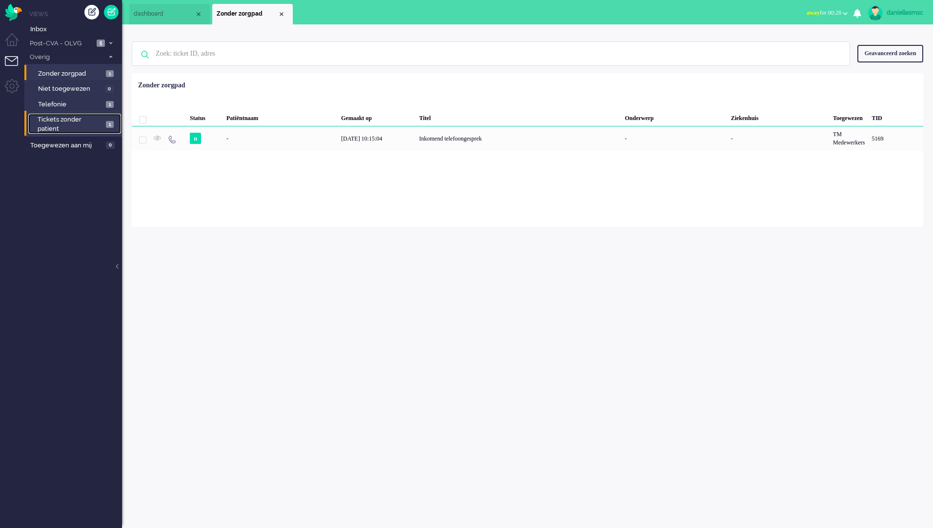
click at [73, 123] on span "Tickets zonder patient" at bounding box center [70, 124] width 65 height 18
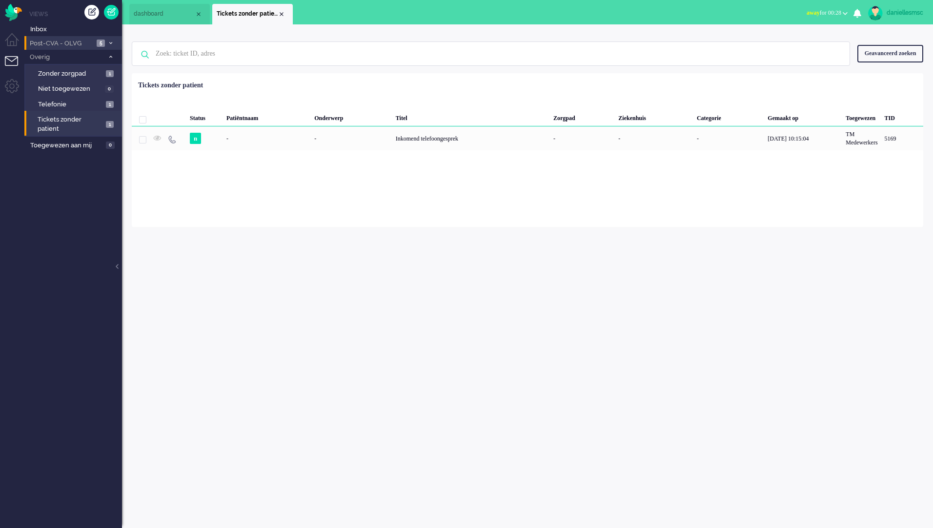
click at [67, 42] on span "Post-CVA - OLVG" at bounding box center [60, 43] width 65 height 9
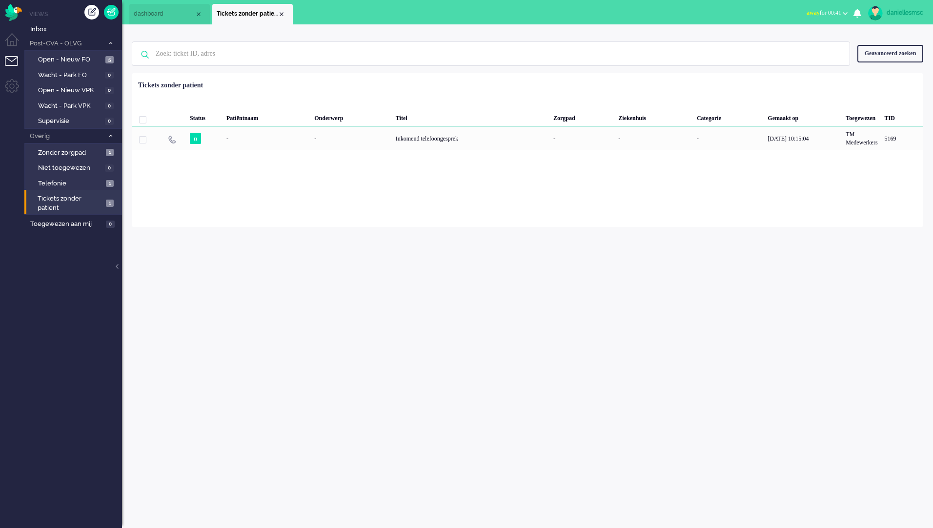
click at [232, 287] on div "daniellesmsc Thuis Ticket Csat Mijn gemiddelde cijfer Deze week - Ticket Bijdra…" at bounding box center [527, 276] width 811 height 504
drag, startPoint x: 895, startPoint y: 5, endPoint x: 899, endPoint y: 12, distance: 8.3
click at [895, 5] on li "daniellesmsc Live kanalen Telefoon: Medisch Telefoon: Niet medisch Telefoon: Te…" at bounding box center [899, 13] width 67 height 21
click at [903, 18] on link "daniellesmsc" at bounding box center [894, 13] width 57 height 15
click at [889, 72] on ul "Live kanalen Telefoon: Medisch Telefoon: Niet medisch Telefoon: Test Geen gesel…" at bounding box center [894, 57] width 78 height 63
